Goal: Task Accomplishment & Management: Use online tool/utility

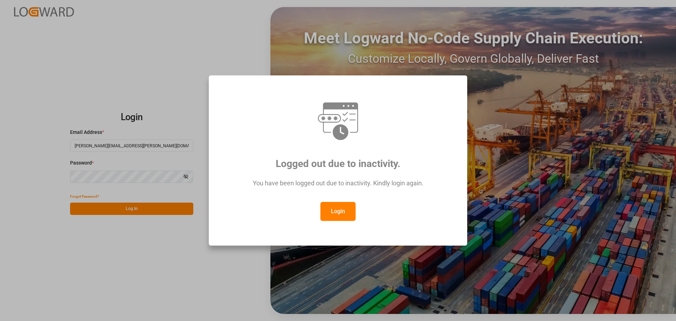
click at [340, 212] on button "Login" at bounding box center [338, 211] width 35 height 19
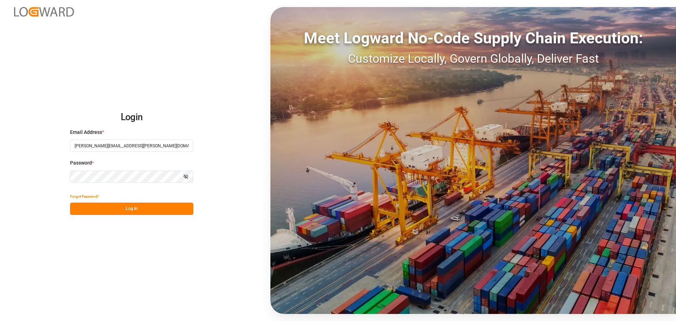
click at [130, 208] on button "Log In" at bounding box center [131, 209] width 123 height 12
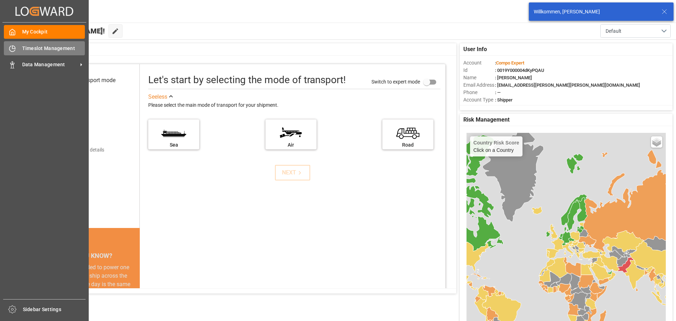
click at [13, 52] on icon at bounding box center [12, 48] width 7 height 7
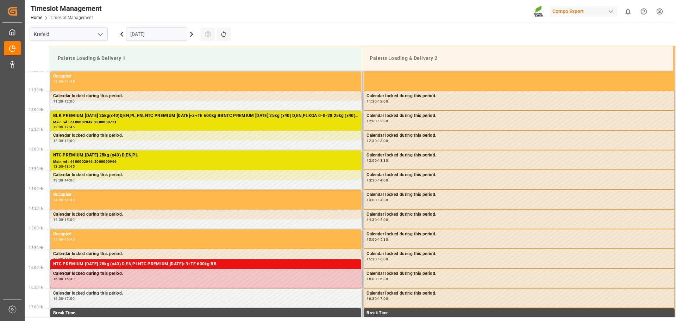
scroll to position [429, 0]
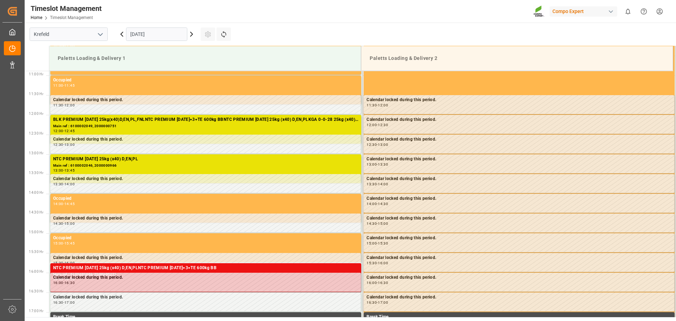
click at [190, 33] on icon at bounding box center [191, 34] width 8 height 8
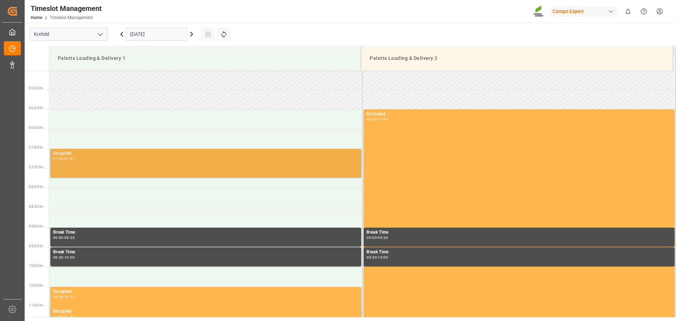
scroll to position [183, 0]
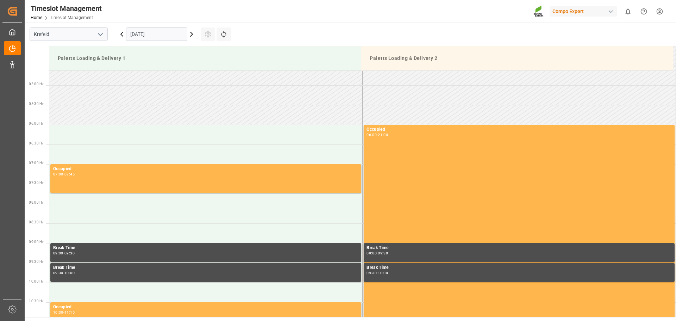
click at [191, 33] on icon at bounding box center [192, 34] width 2 height 4
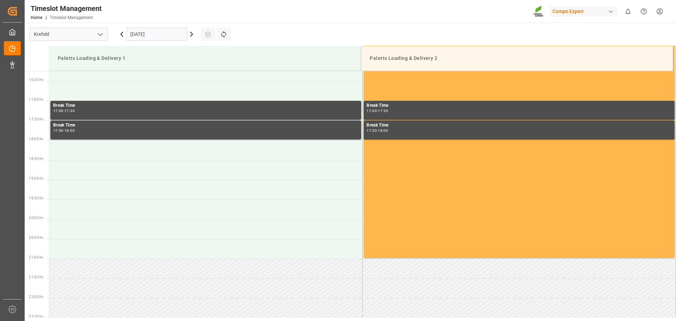
scroll to position [324, 0]
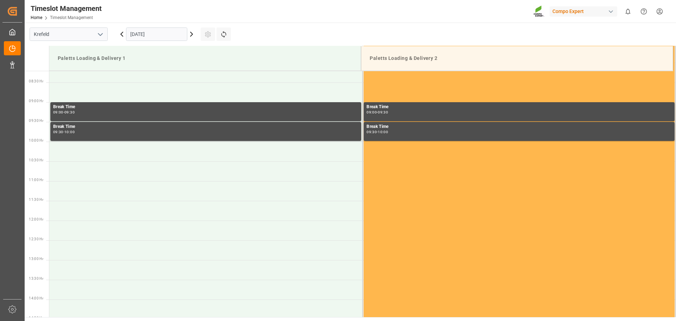
click at [118, 35] on icon at bounding box center [122, 34] width 8 height 8
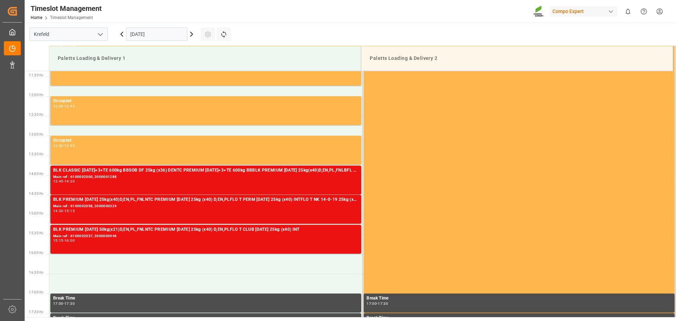
scroll to position [465, 0]
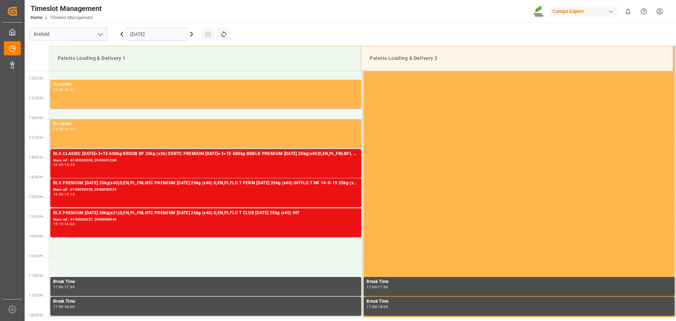
click at [436, 31] on main "[GEOGRAPHIC_DATA] [DATE] Settings Refresh Time Slots Paletts Loading & Delivery…" at bounding box center [350, 170] width 650 height 295
click at [419, 26] on main "[GEOGRAPHIC_DATA] [DATE] Settings Refresh Time Slots Paletts Loading & Delivery…" at bounding box center [350, 170] width 650 height 295
